Goal: Download file/media

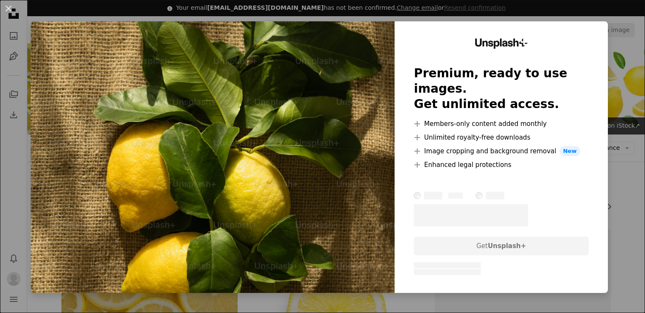
scroll to position [710, 0]
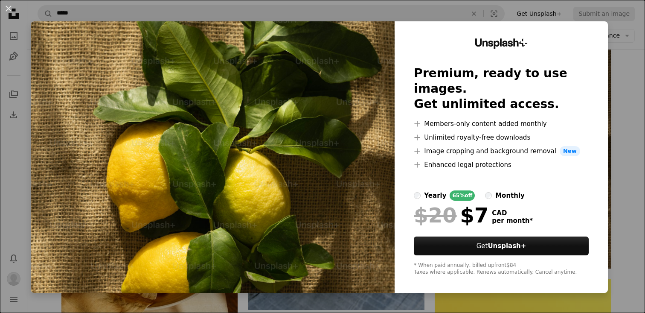
click at [628, 61] on div "An X shape Unsplash+ Premium, ready to use images. Get unlimited access. A plus…" at bounding box center [322, 156] width 645 height 313
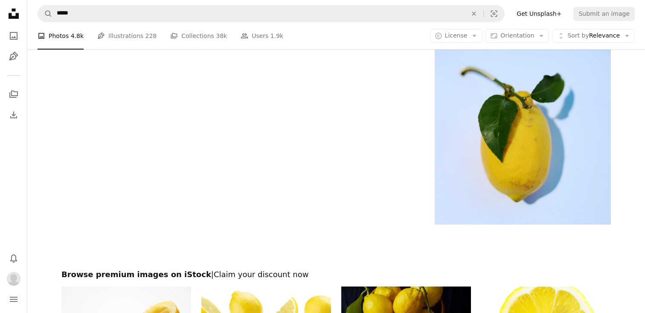
scroll to position [1981, 0]
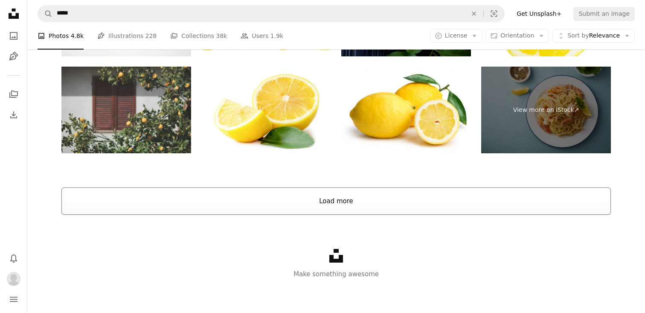
click at [340, 200] on button "Load more" at bounding box center [335, 200] width 549 height 27
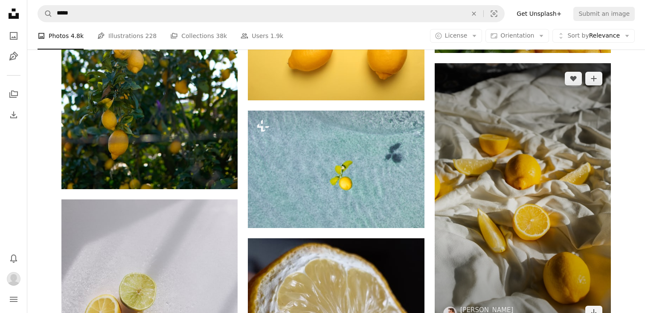
scroll to position [5713, 0]
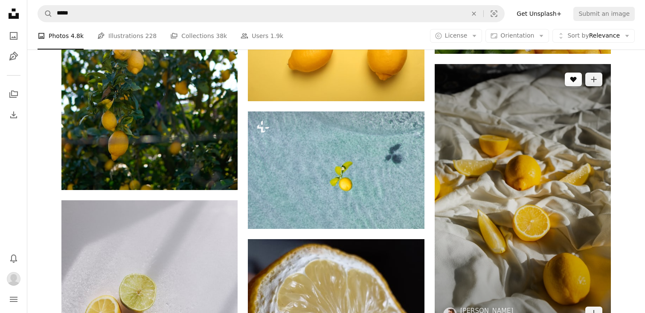
click at [571, 75] on button "A heart" at bounding box center [573, 79] width 17 height 14
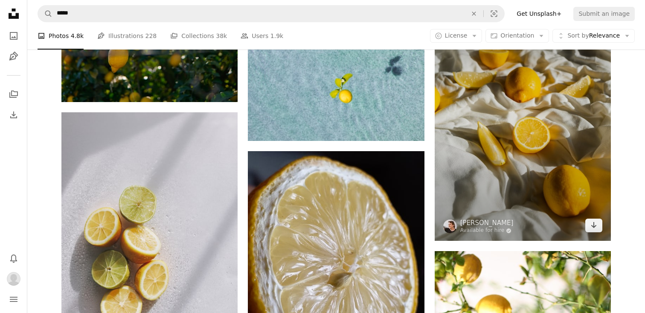
scroll to position [5811, 0]
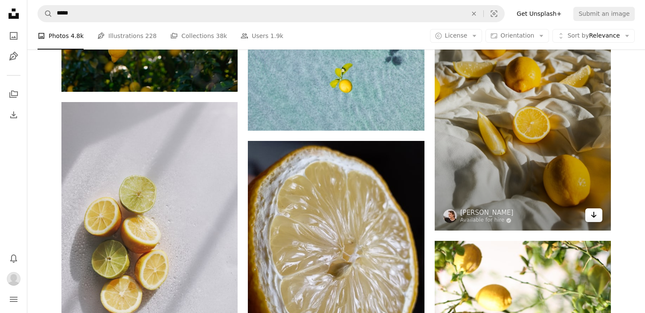
click at [597, 215] on link "Arrow pointing down" at bounding box center [593, 215] width 17 height 14
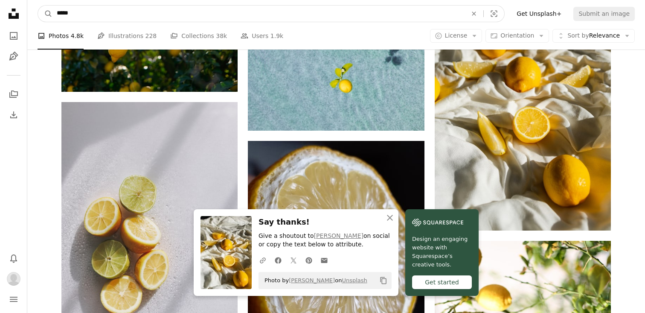
click at [223, 18] on input "*****" at bounding box center [258, 14] width 412 height 16
type input "********"
click button "A magnifying glass" at bounding box center [45, 14] width 14 height 16
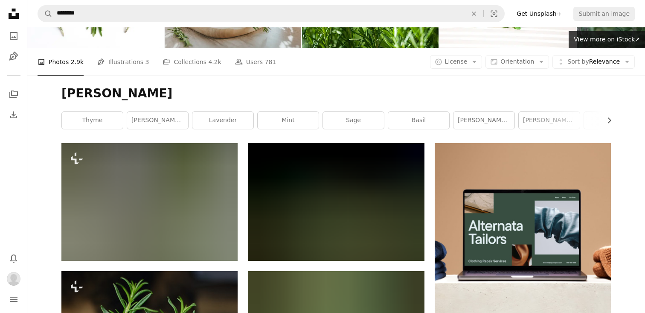
scroll to position [87, 0]
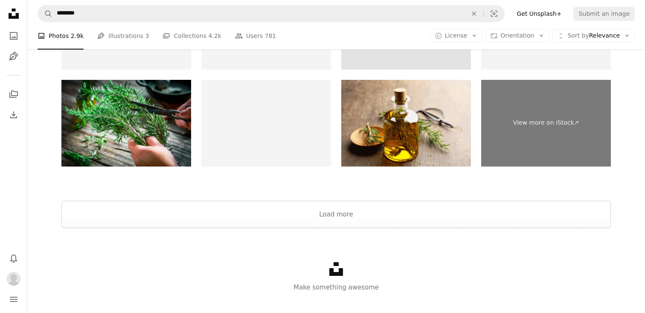
scroll to position [1741, 0]
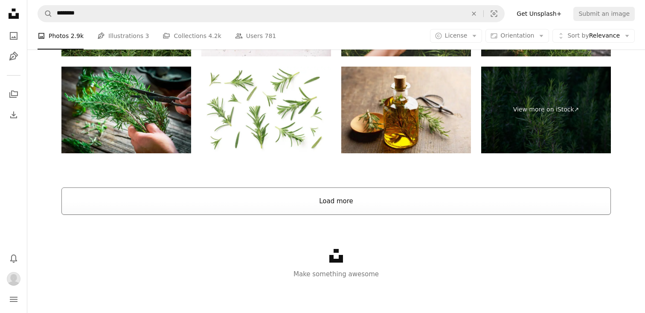
click at [392, 203] on button "Load more" at bounding box center [335, 200] width 549 height 27
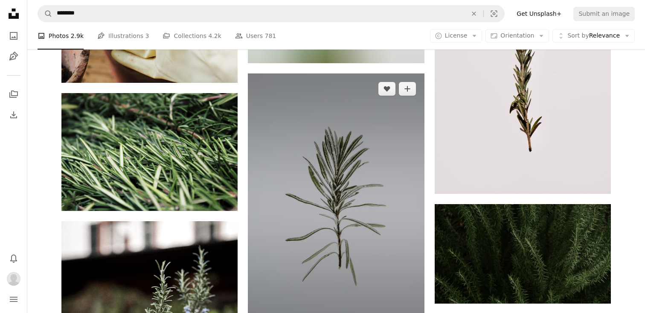
scroll to position [532, 0]
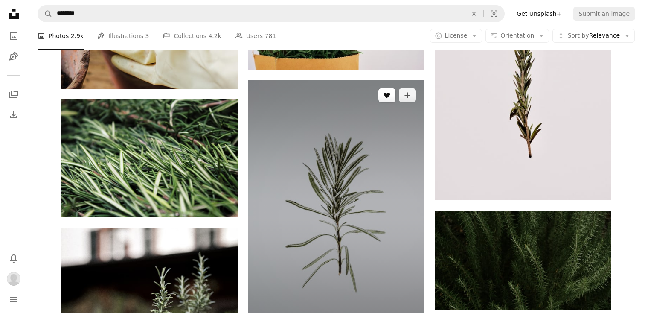
click at [388, 98] on icon "A heart" at bounding box center [386, 95] width 7 height 7
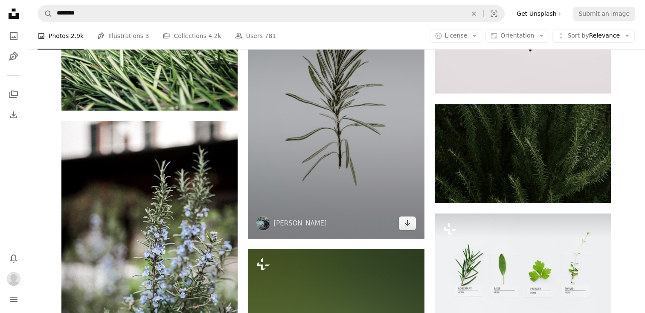
scroll to position [649, 0]
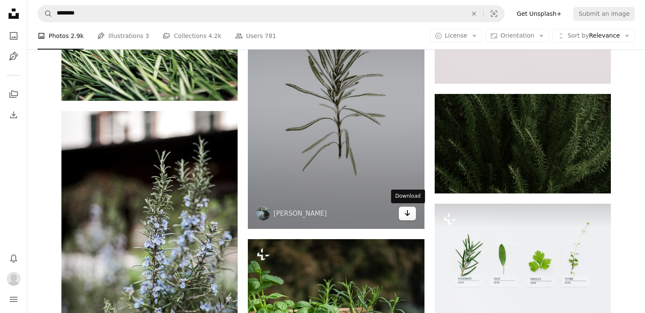
click at [403, 218] on link "Arrow pointing down" at bounding box center [407, 213] width 17 height 14
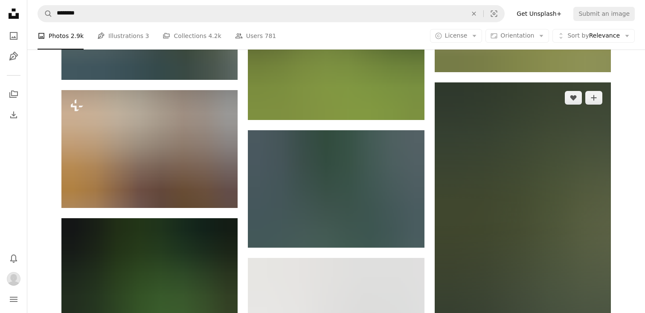
scroll to position [1171, 0]
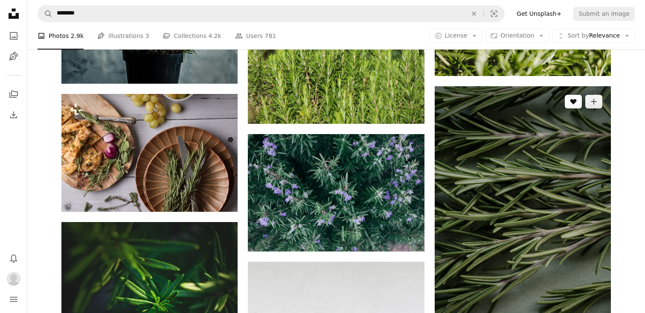
click at [573, 106] on button "A heart" at bounding box center [573, 102] width 17 height 14
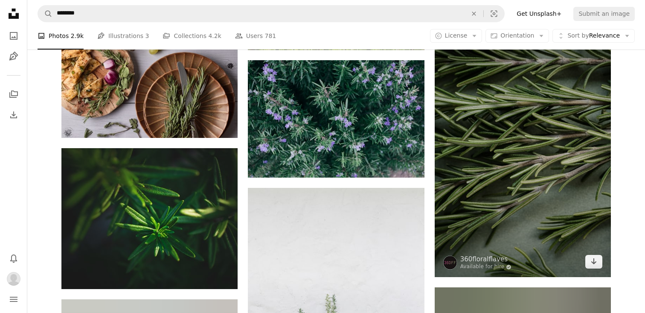
scroll to position [1246, 0]
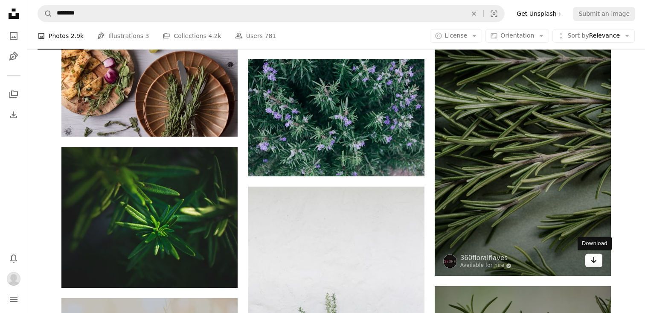
click at [592, 266] on link "Arrow pointing down" at bounding box center [593, 260] width 17 height 14
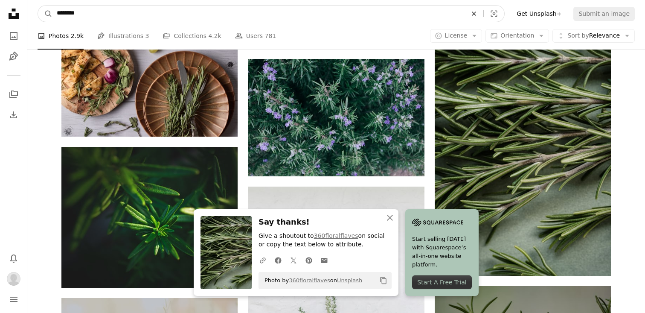
click at [483, 12] on icon "An X shape" at bounding box center [473, 13] width 19 height 7
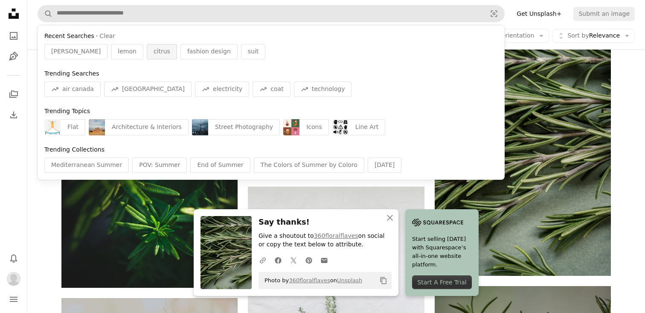
click at [154, 55] on span "citrus" at bounding box center [162, 51] width 17 height 9
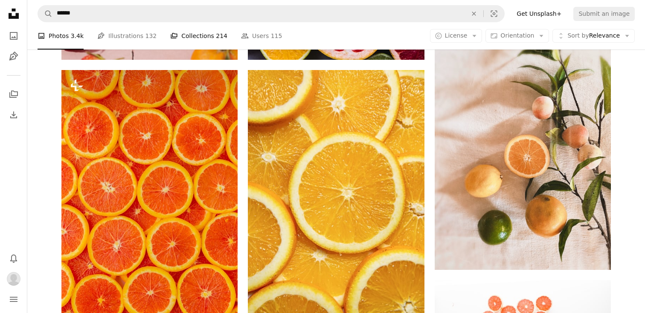
scroll to position [494, 0]
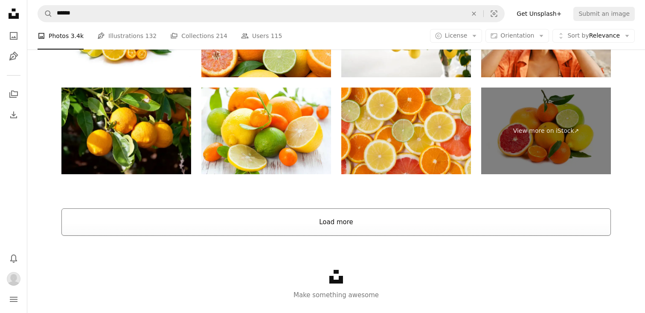
click at [325, 233] on button "Load more" at bounding box center [335, 221] width 549 height 27
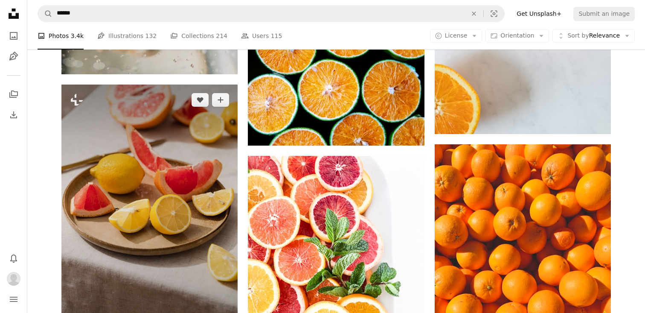
scroll to position [3198, 0]
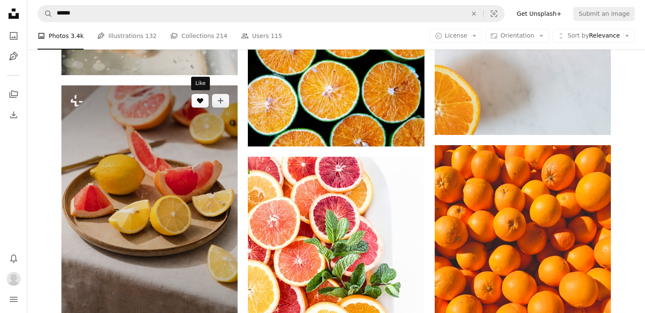
click at [200, 102] on icon "Like" at bounding box center [200, 101] width 6 height 6
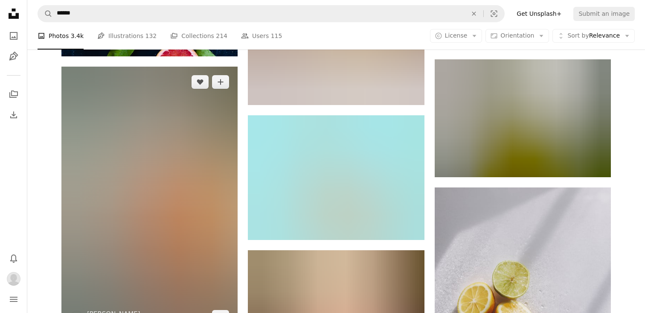
scroll to position [3755, 0]
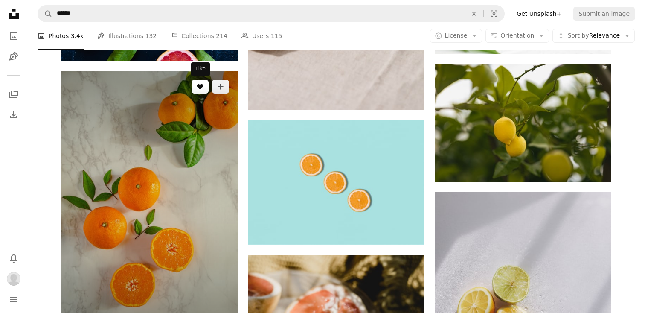
click at [203, 89] on icon "A heart" at bounding box center [200, 86] width 7 height 7
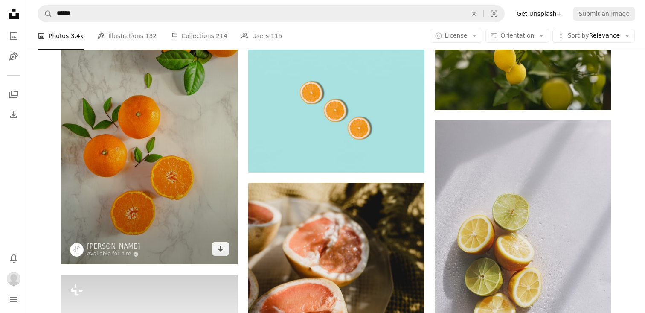
scroll to position [3834, 0]
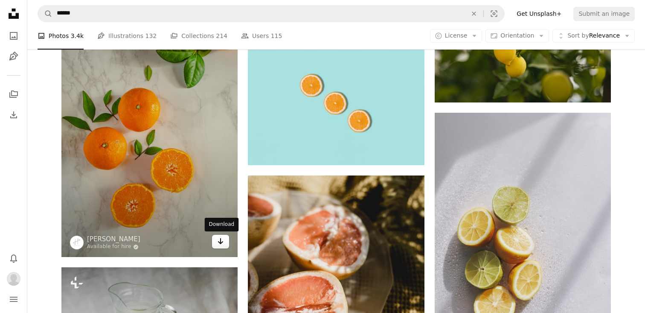
click at [217, 242] on icon "Arrow pointing down" at bounding box center [220, 241] width 7 height 10
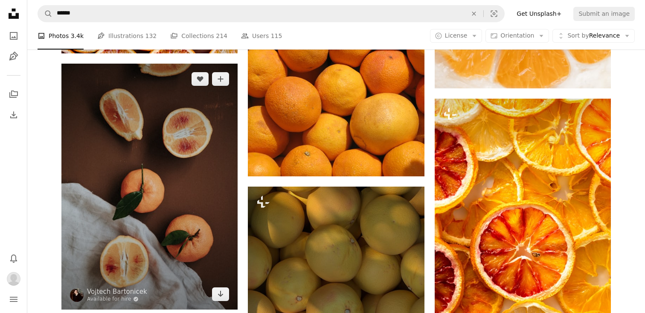
scroll to position [4860, 0]
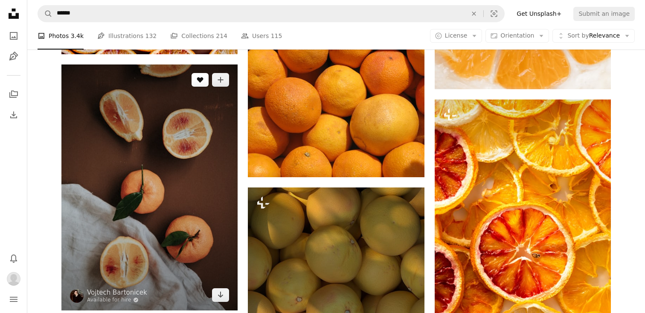
click at [203, 80] on icon "A heart" at bounding box center [200, 79] width 7 height 7
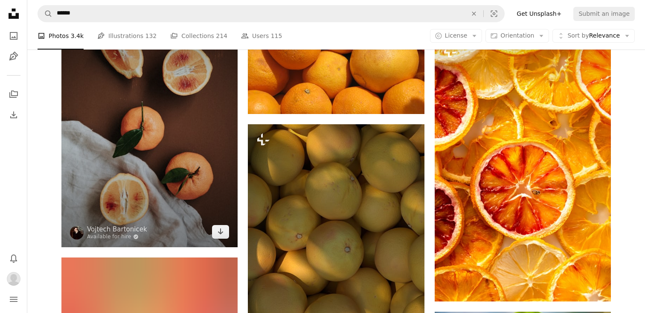
scroll to position [4924, 0]
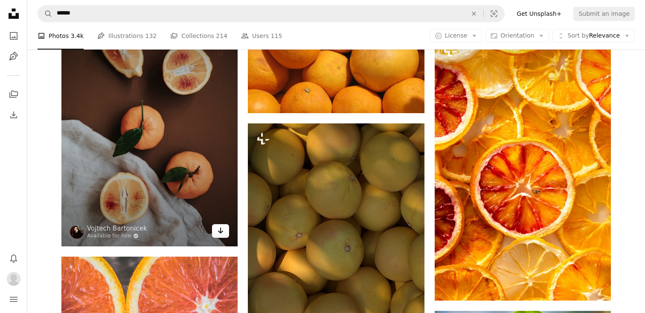
click at [216, 234] on link "Arrow pointing down" at bounding box center [220, 231] width 17 height 14
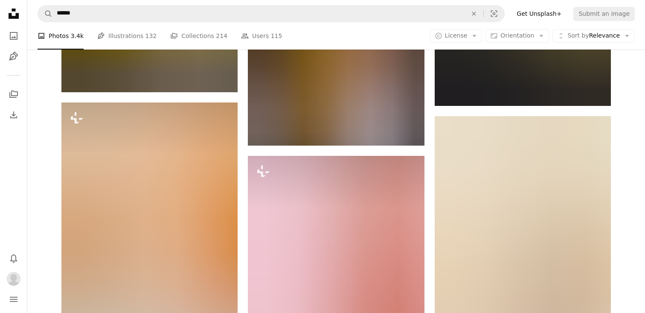
scroll to position [5538, 0]
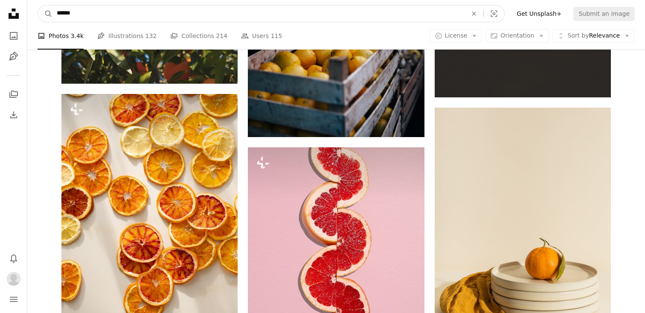
click at [276, 18] on input "******" at bounding box center [258, 14] width 412 height 16
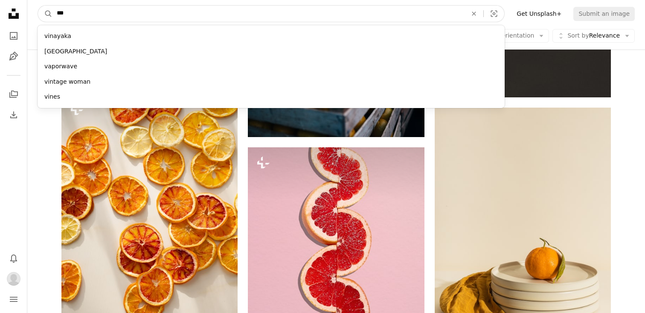
type input "*"
type input "***"
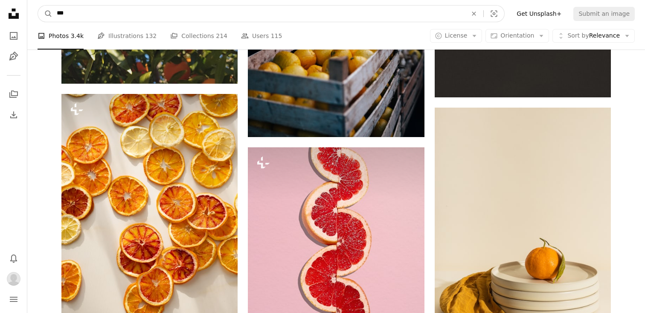
click at [133, 15] on input "***" at bounding box center [258, 14] width 412 height 16
type input "********"
click button "A magnifying glass" at bounding box center [45, 14] width 14 height 16
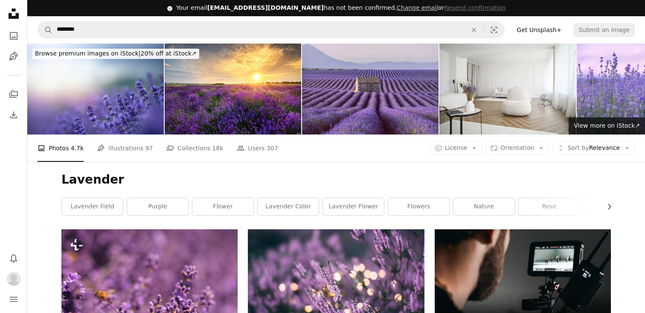
click at [168, 174] on h1 "Lavender" at bounding box center [335, 179] width 549 height 15
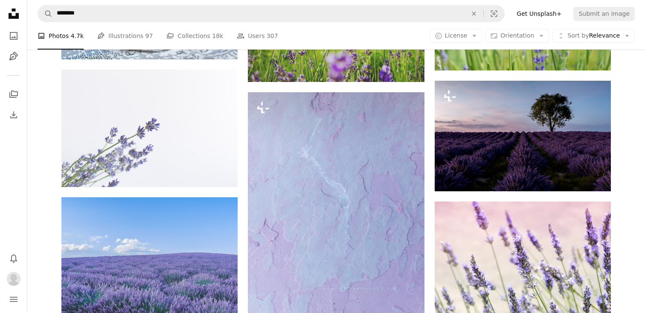
scroll to position [1079, 0]
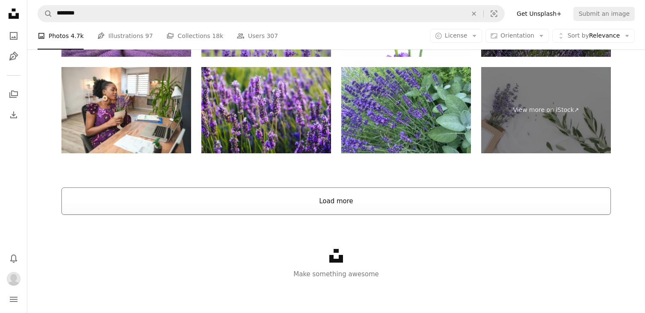
click at [271, 202] on button "Load more" at bounding box center [335, 200] width 549 height 27
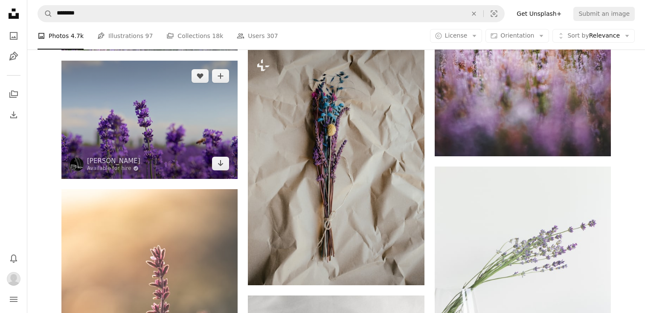
scroll to position [5439, 0]
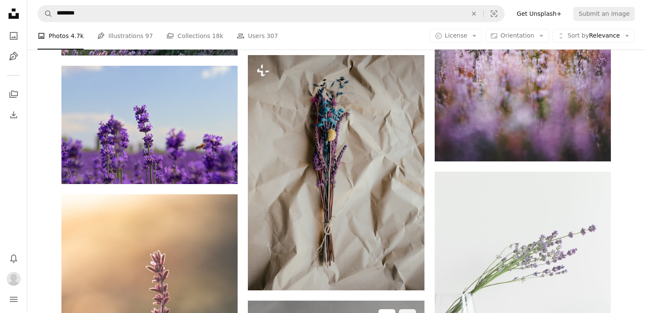
click at [390, 309] on button "A heart" at bounding box center [386, 316] width 17 height 14
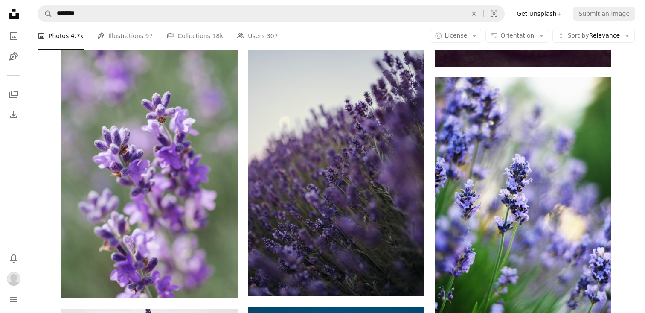
scroll to position [7559, 0]
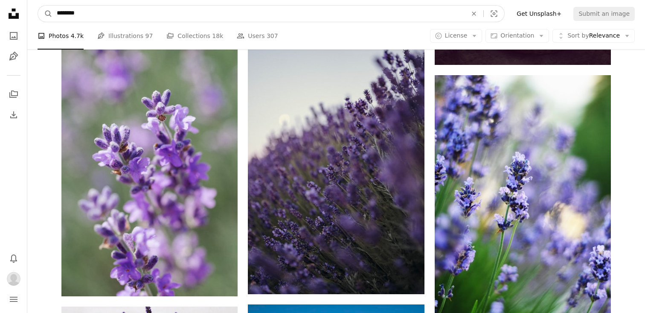
click at [308, 21] on input "********" at bounding box center [258, 14] width 412 height 16
type input "*******"
click button "A magnifying glass" at bounding box center [45, 14] width 14 height 16
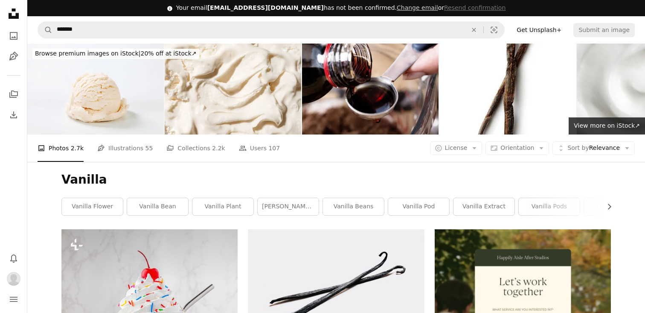
click at [296, 179] on h1 "Vanilla" at bounding box center [335, 179] width 549 height 15
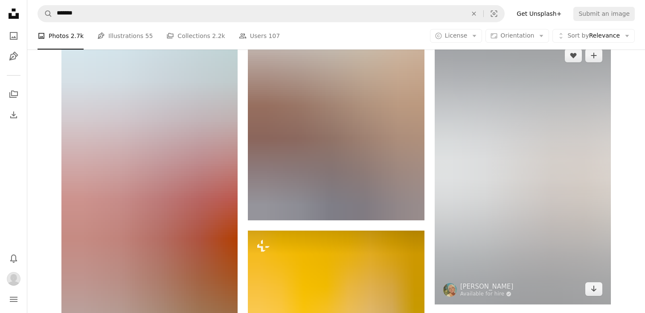
scroll to position [787, 0]
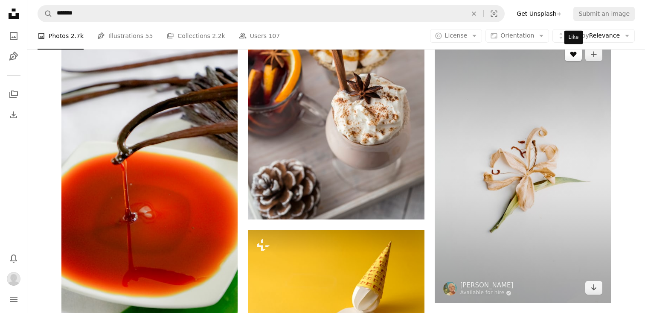
click at [571, 55] on icon "A heart" at bounding box center [573, 54] width 7 height 7
click at [589, 286] on link "Arrow pointing down" at bounding box center [593, 288] width 17 height 14
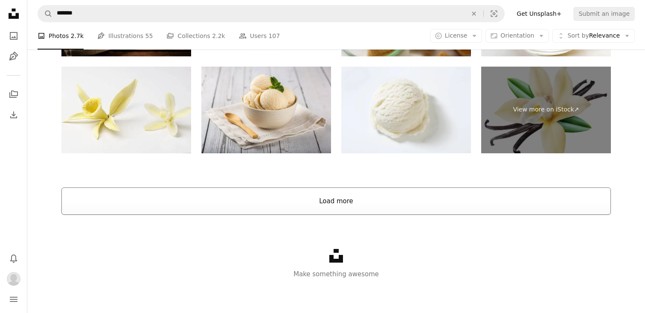
click at [522, 198] on button "Load more" at bounding box center [335, 200] width 549 height 27
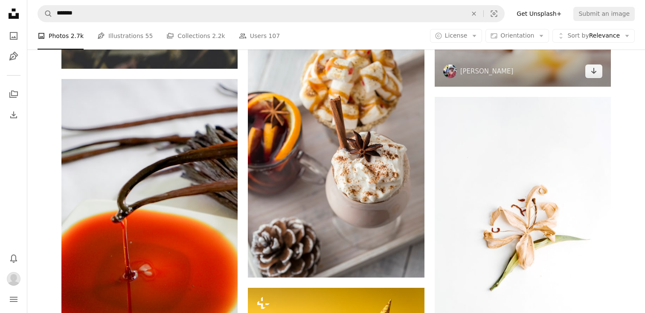
scroll to position [746, 0]
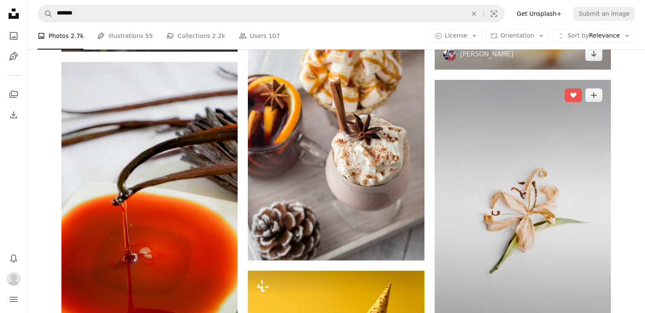
click at [548, 216] on img at bounding box center [523, 212] width 176 height 264
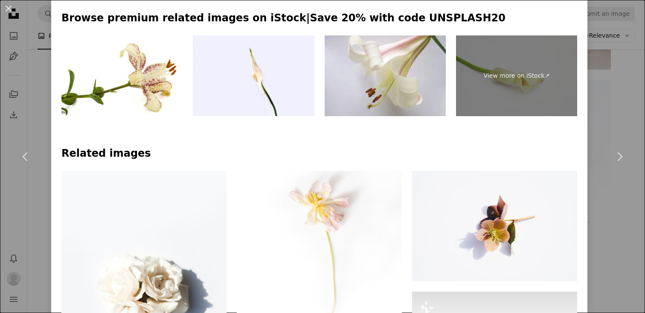
scroll to position [443, 0]
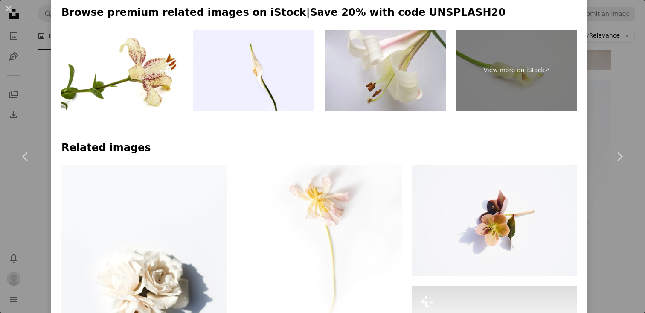
click at [617, 106] on div "An X shape Chevron left Chevron right [PERSON_NAME] Available for hire A checkm…" at bounding box center [322, 156] width 645 height 313
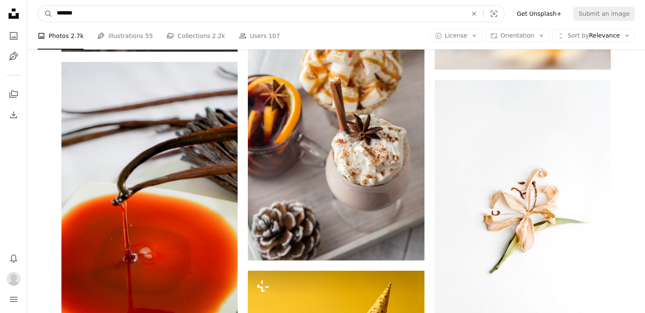
click at [233, 16] on input "*******" at bounding box center [258, 14] width 412 height 16
paste input "**********"
type input "**********"
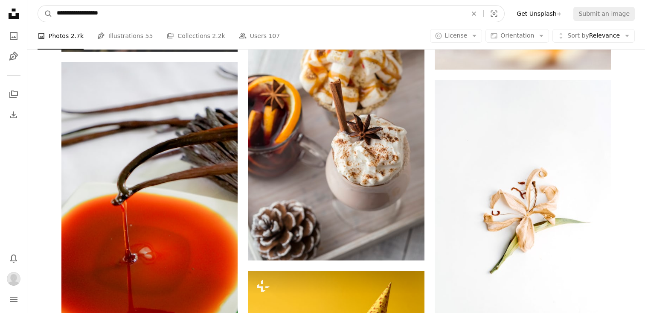
click button "A magnifying glass" at bounding box center [45, 14] width 14 height 16
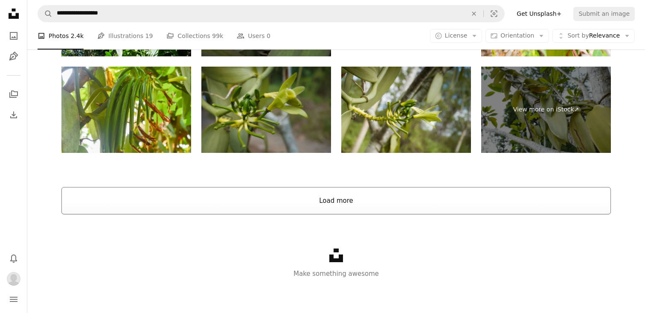
click at [288, 195] on button "Load more" at bounding box center [335, 200] width 549 height 27
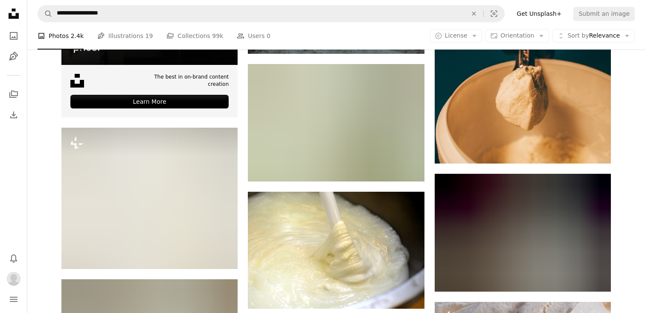
scroll to position [2258, 0]
